Goal: Task Accomplishment & Management: Use online tool/utility

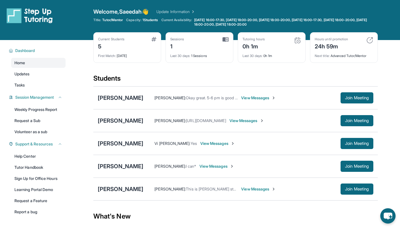
scroll to position [17, 0]
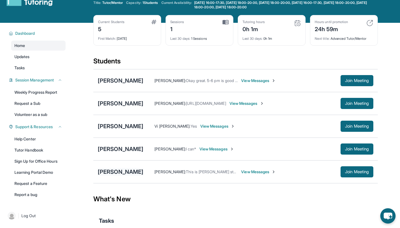
click at [114, 169] on div "[PERSON_NAME]" at bounding box center [121, 172] width 46 height 8
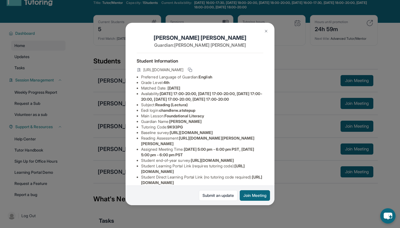
copy span "[URL][DOMAIN_NAME]"
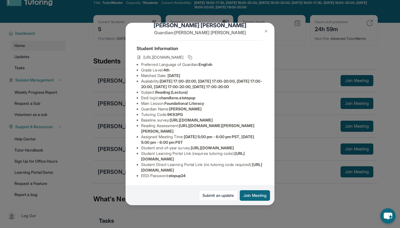
scroll to position [57, 0]
drag, startPoint x: 139, startPoint y: 87, endPoint x: 274, endPoint y: 96, distance: 134.9
click at [263, 96] on ul "Preferred Language of Guardian: English Grade Level: 4th Matched Date: [DATE] A…" at bounding box center [200, 120] width 127 height 117
copy li "https://[DOMAIN_NAME]/apprlfn8WjpjBUn2G/shrK0QR6AaNyG5psY?prefill_Type%20of%20F…"
click at [221, 112] on li "Tutoring Code : 9K93PG" at bounding box center [202, 115] width 122 height 6
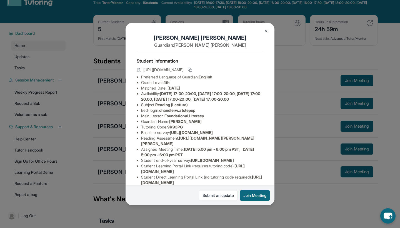
scroll to position [0, 0]
drag, startPoint x: 142, startPoint y: 68, endPoint x: 254, endPoint y: 71, distance: 111.3
click at [254, 71] on div "[URL][DOMAIN_NAME]" at bounding box center [200, 70] width 127 height 8
copy div "[URL][DOMAIN_NAME]"
click at [204, 56] on div "Student Information [URL][DOMAIN_NAME] Preferred Language of Guardian: English …" at bounding box center [200, 124] width 127 height 142
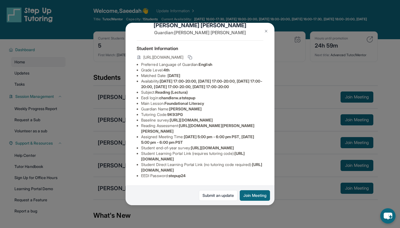
scroll to position [57, 0]
click at [266, 31] on img at bounding box center [266, 31] width 4 height 4
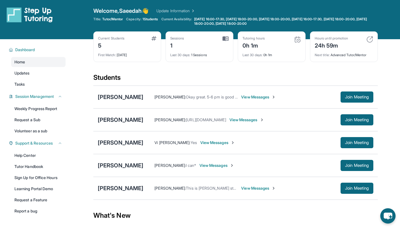
click at [248, 185] on span "View Messages" at bounding box center [258, 188] width 35 height 6
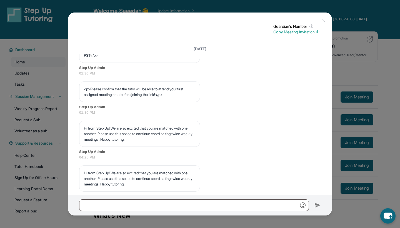
scroll to position [241, 0]
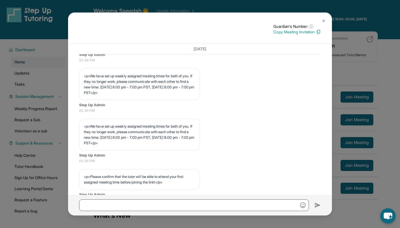
click at [325, 20] on img at bounding box center [323, 21] width 4 height 4
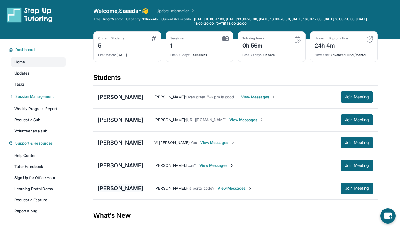
click at [120, 186] on div "[PERSON_NAME]" at bounding box center [121, 188] width 46 height 8
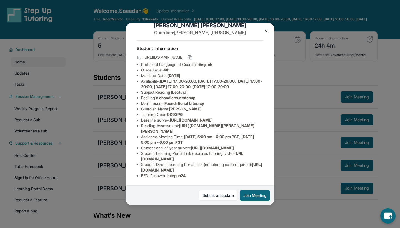
scroll to position [14, 0]
click at [267, 30] on img at bounding box center [266, 31] width 4 height 4
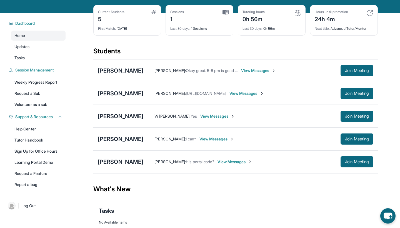
scroll to position [27, 0]
click at [120, 163] on div "[PERSON_NAME]" at bounding box center [121, 162] width 46 height 8
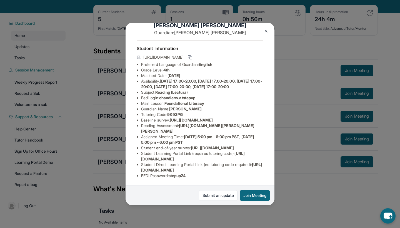
scroll to position [57, 0]
click at [266, 31] on img at bounding box center [266, 31] width 4 height 4
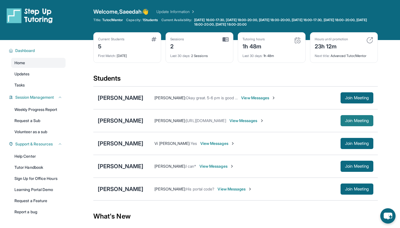
click at [357, 121] on span "Join Meeting" at bounding box center [357, 120] width 24 height 3
